Goal: Task Accomplishment & Management: Manage account settings

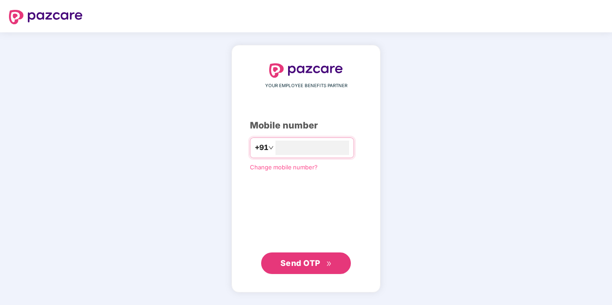
type input "**********"
click at [313, 259] on span "Send OTP" at bounding box center [301, 262] width 40 height 9
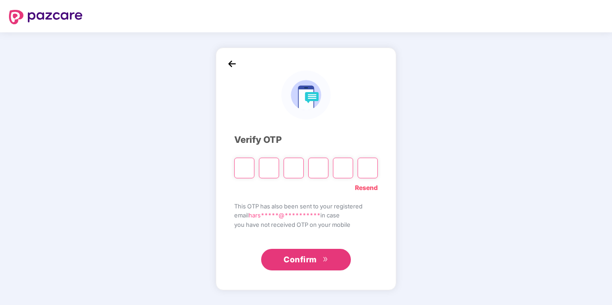
click at [365, 187] on link "Resend" at bounding box center [366, 188] width 23 height 10
click at [243, 171] on input "Please enter verification code. Digit 1" at bounding box center [244, 168] width 20 height 21
type input "*"
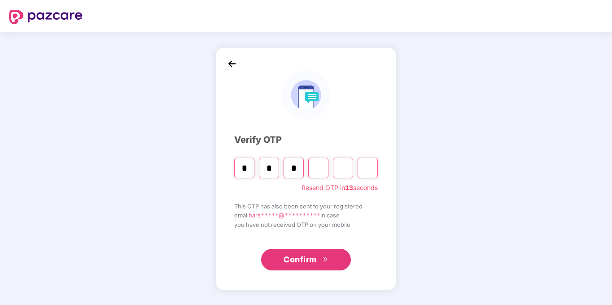
type input "*"
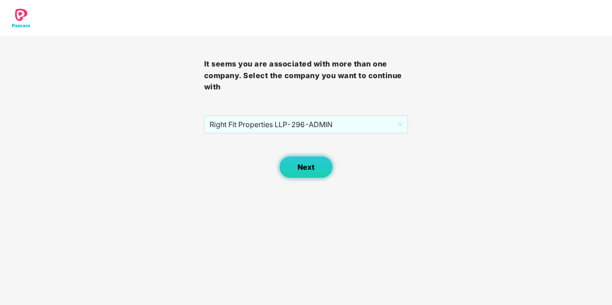
click at [307, 164] on span "Next" at bounding box center [306, 167] width 17 height 9
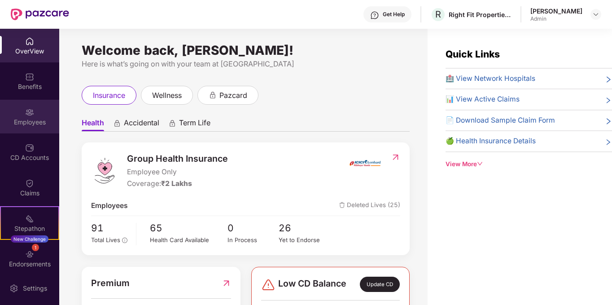
click at [26, 115] on img at bounding box center [29, 112] width 9 height 9
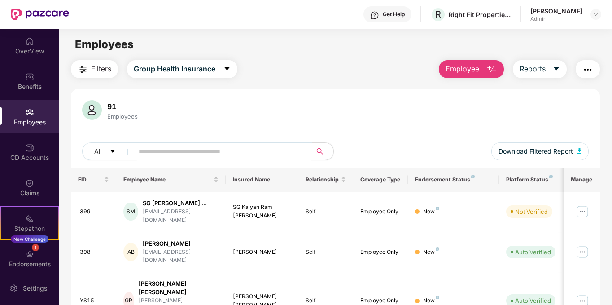
click at [204, 149] on input "text" at bounding box center [219, 151] width 161 height 13
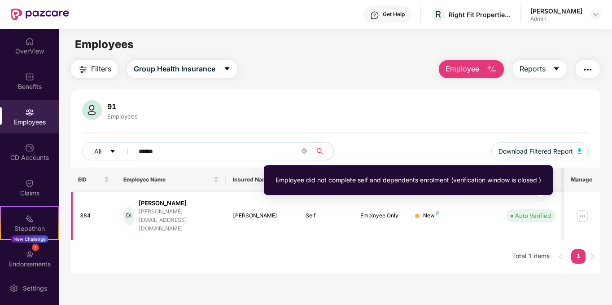
type input "******"
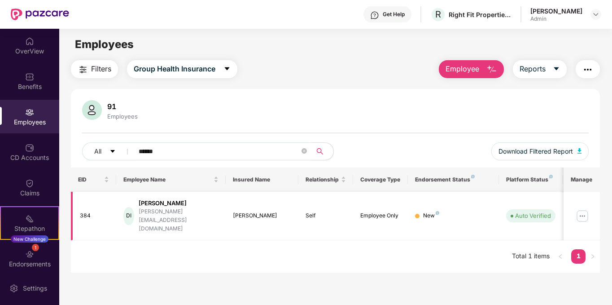
click at [583, 209] on img at bounding box center [582, 216] width 14 height 14
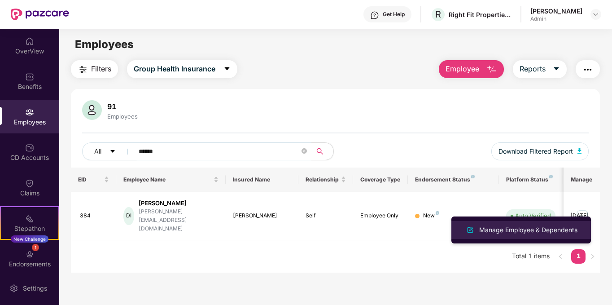
click at [499, 226] on div "Manage Employee & Dependents" at bounding box center [529, 230] width 102 height 10
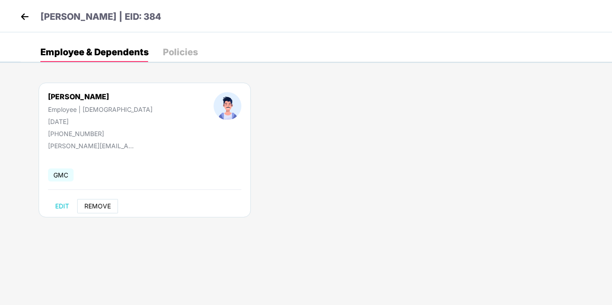
click at [101, 206] on span "REMOVE" at bounding box center [97, 205] width 26 height 7
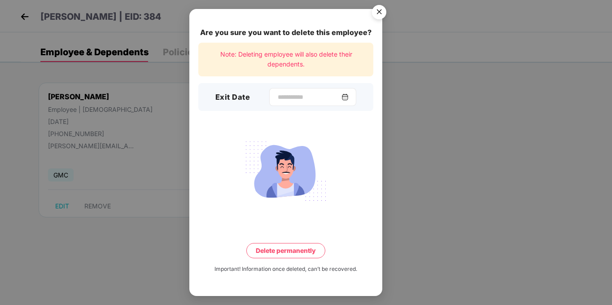
click at [287, 90] on div at bounding box center [312, 97] width 87 height 18
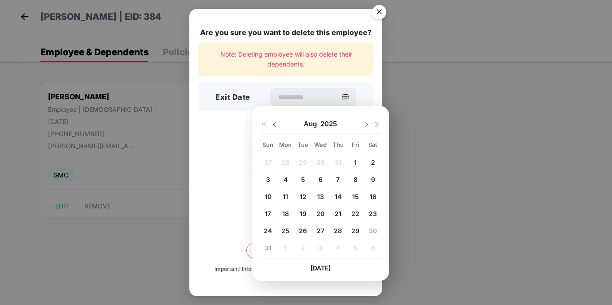
click at [356, 229] on span "29" at bounding box center [355, 231] width 8 height 8
type input "**********"
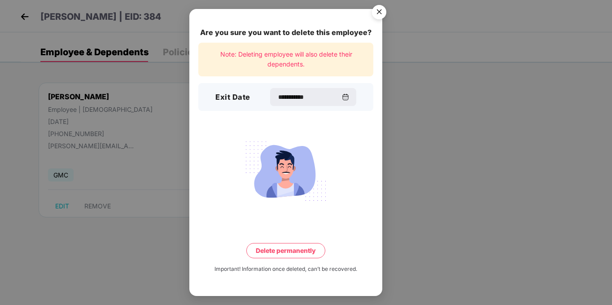
click at [303, 247] on button "Delete permanently" at bounding box center [285, 250] width 79 height 15
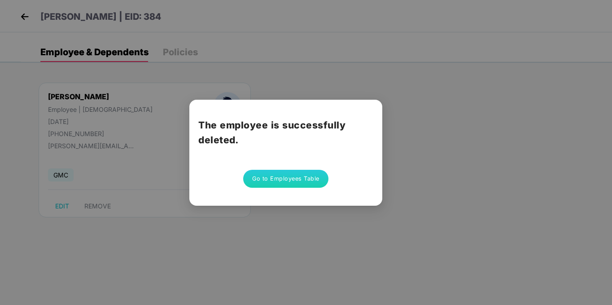
click at [306, 181] on button "Go to Employees Table" at bounding box center [285, 179] width 85 height 18
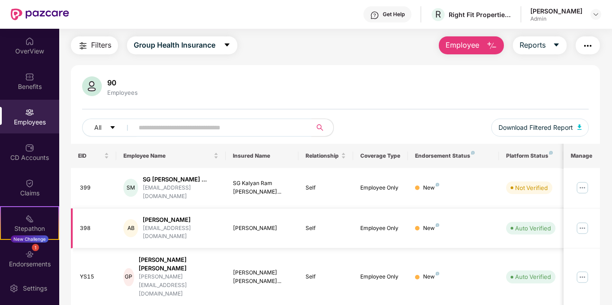
scroll to position [45, 0]
